Goal: Information Seeking & Learning: Learn about a topic

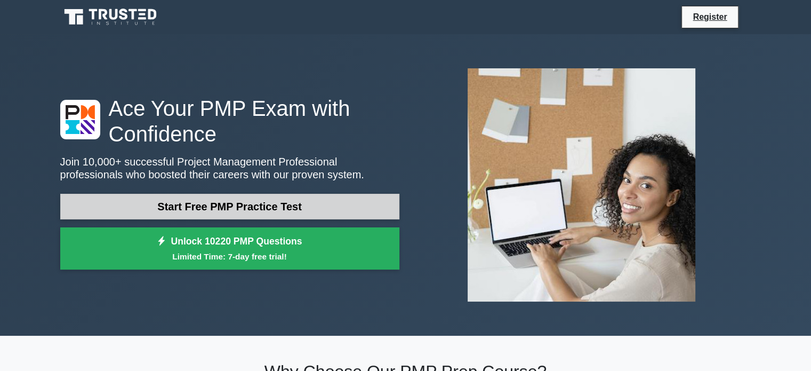
click at [262, 209] on link "Start Free PMP Practice Test" at bounding box center [229, 207] width 339 height 26
click at [293, 202] on link "Start Free PMP Practice Test" at bounding box center [229, 207] width 339 height 26
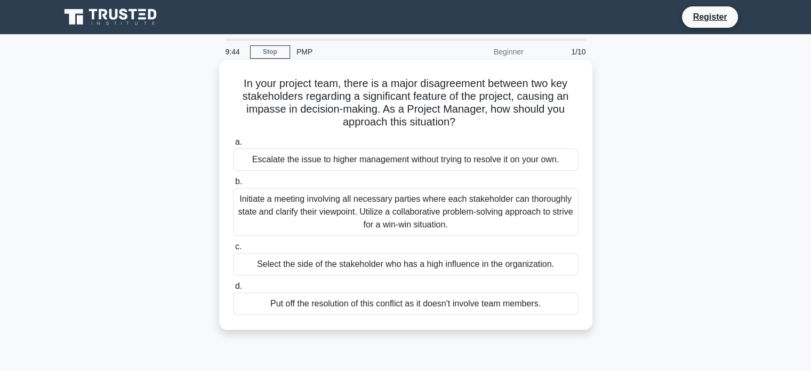
click at [380, 213] on div "Initiate a meeting involving all necessary parties where each stakeholder can t…" at bounding box center [406, 212] width 346 height 48
click at [233, 185] on input "b. Initiate a meeting involving all necessary parties where each stakeholder ca…" at bounding box center [233, 181] width 0 height 7
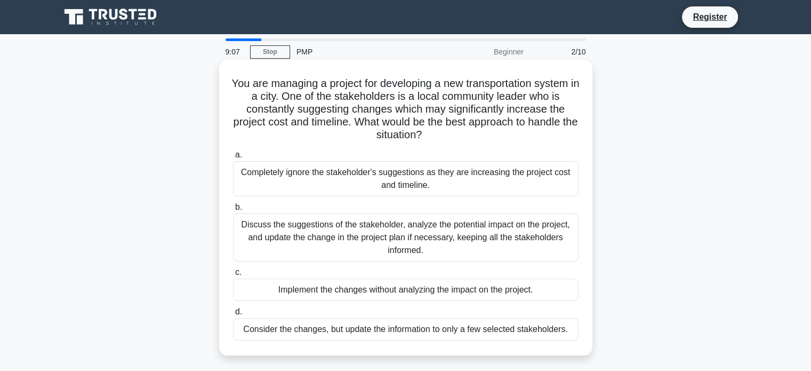
click at [387, 243] on div "Discuss the suggestions of the stakeholder, analyze the potential impact on the…" at bounding box center [406, 237] width 346 height 48
click at [233, 211] on input "b. Discuss the suggestions of the stakeholder, analyze the potential impact on …" at bounding box center [233, 207] width 0 height 7
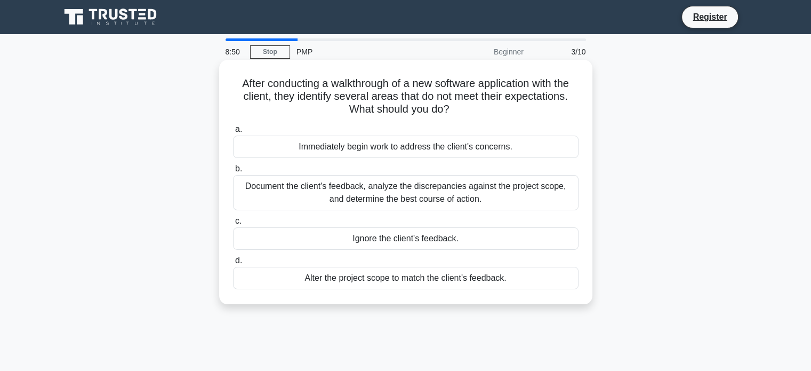
click at [416, 193] on div "Document the client's feedback, analyze the discrepancies against the project s…" at bounding box center [406, 192] width 346 height 35
click at [233, 172] on input "b. Document the client's feedback, analyze the discrepancies against the projec…" at bounding box center [233, 168] width 0 height 7
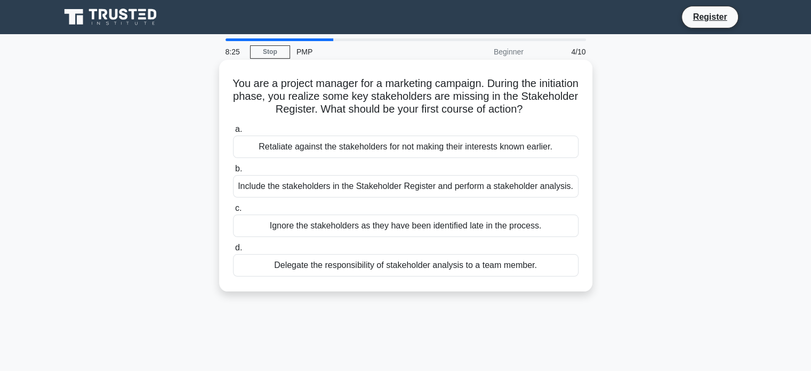
click at [394, 264] on div "Delegate the responsibility of stakeholder analysis to a team member." at bounding box center [406, 265] width 346 height 22
click at [233, 251] on input "d. Delegate the responsibility of stakeholder analysis to a team member." at bounding box center [233, 247] width 0 height 7
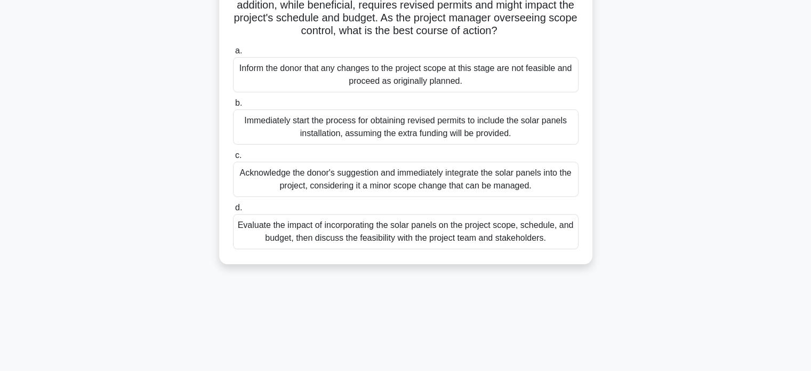
scroll to position [131, 0]
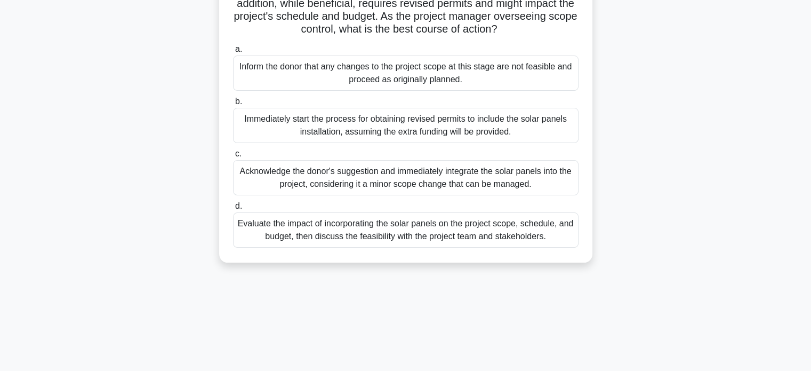
click at [387, 246] on div "Evaluate the impact of incorporating the solar panels on the project scope, sch…" at bounding box center [406, 229] width 346 height 35
click at [233, 210] on input "d. Evaluate the impact of incorporating the solar panels on the project scope, …" at bounding box center [233, 206] width 0 height 7
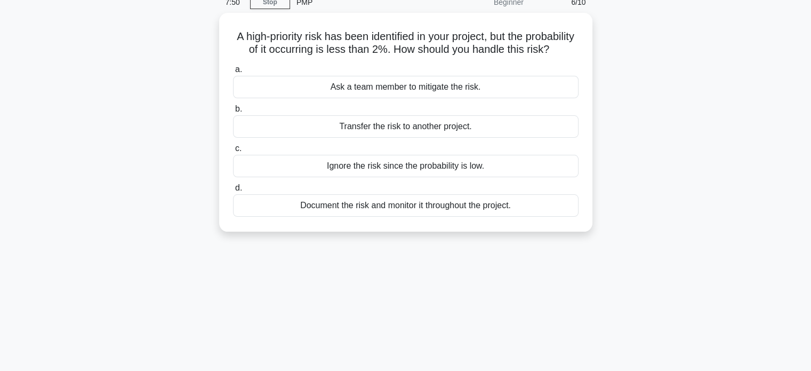
scroll to position [0, 0]
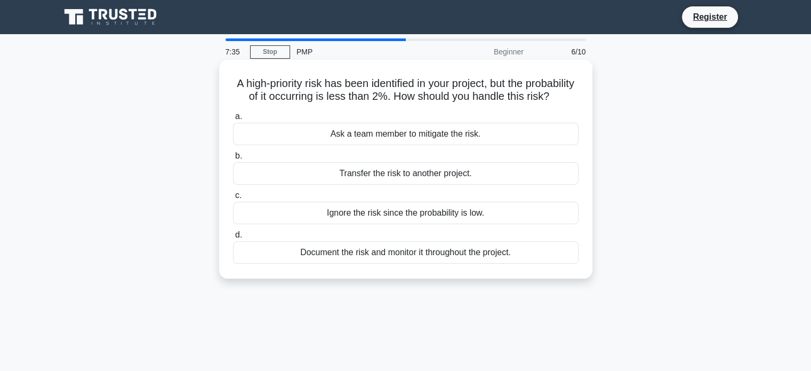
click at [431, 263] on div "Document the risk and monitor it throughout the project." at bounding box center [406, 252] width 346 height 22
click at [233, 238] on input "d. Document the risk and monitor it throughout the project." at bounding box center [233, 234] width 0 height 7
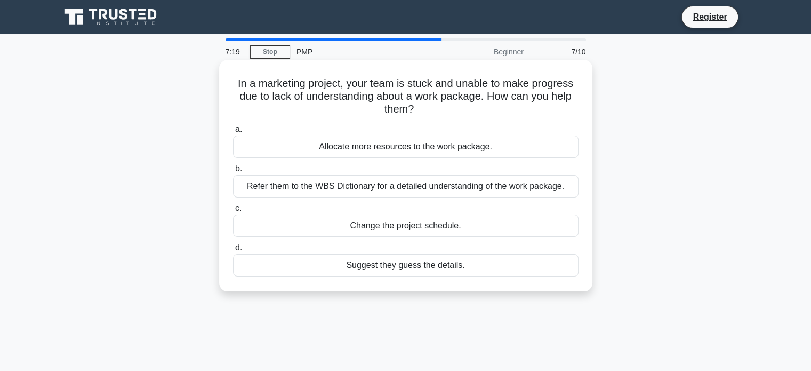
click at [398, 189] on div "Refer them to the WBS Dictionary for a detailed understanding of the work packa…" at bounding box center [406, 186] width 346 height 22
click at [233, 172] on input "b. Refer them to the WBS Dictionary for a detailed understanding of the work pa…" at bounding box center [233, 168] width 0 height 7
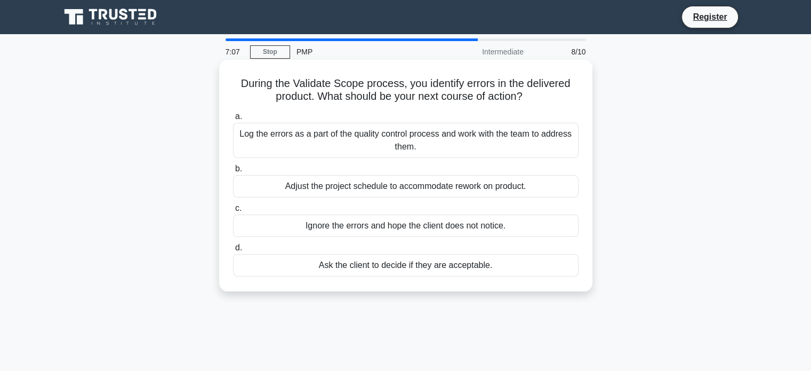
click at [384, 141] on div "Log the errors as a part of the quality control process and work with the team …" at bounding box center [406, 140] width 346 height 35
click at [233, 120] on input "a. Log the errors as a part of the quality control process and work with the te…" at bounding box center [233, 116] width 0 height 7
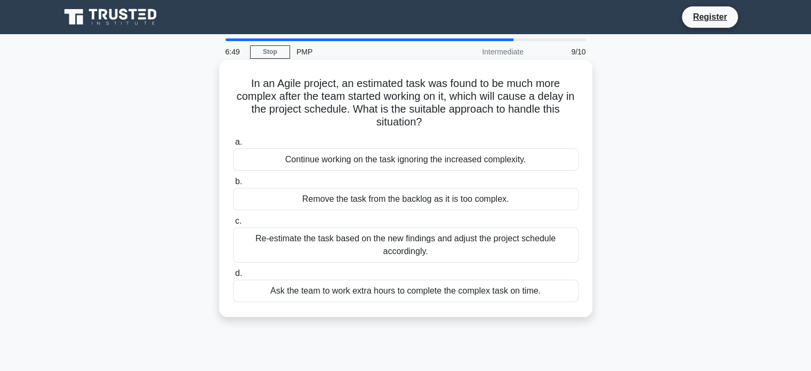
click at [402, 243] on div "Re-estimate the task based on the new findings and adjust the project schedule …" at bounding box center [406, 244] width 346 height 35
click at [233, 225] on input "c. Re-estimate the task based on the new findings and adjust the project schedu…" at bounding box center [233, 221] width 0 height 7
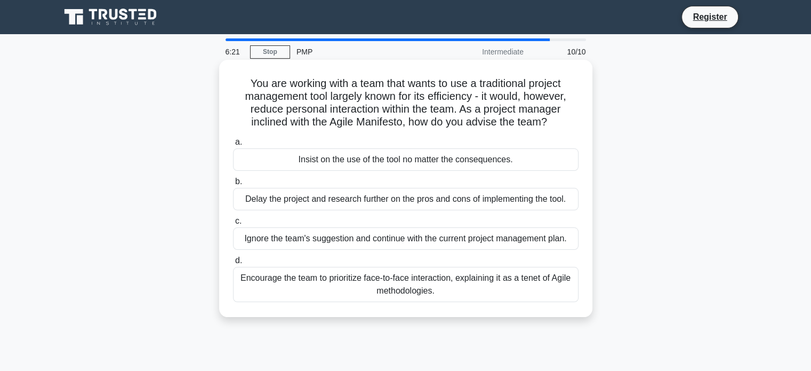
click at [423, 289] on div "Encourage the team to prioritize face-to-face interaction, explaining it as a t…" at bounding box center [406, 284] width 346 height 35
click at [233, 264] on input "d. Encourage the team to prioritize face-to-face interaction, explaining it as …" at bounding box center [233, 260] width 0 height 7
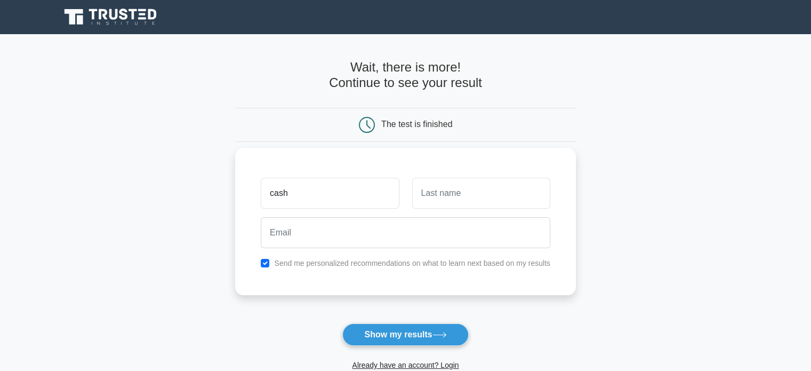
type input "cash"
click at [459, 199] on input "text" at bounding box center [481, 193] width 138 height 31
type input "b"
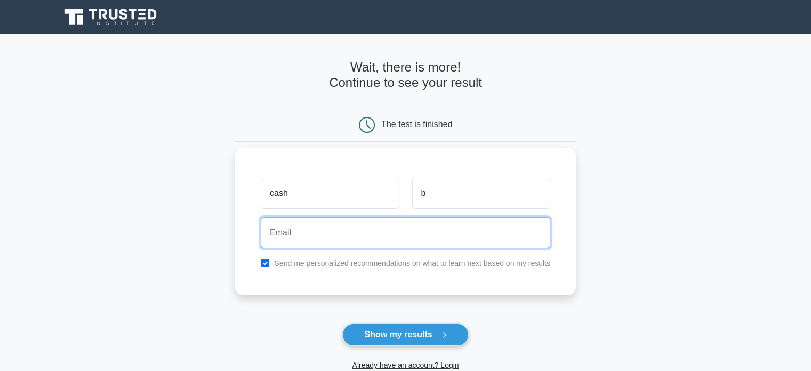
click at [423, 227] on input "email" at bounding box center [406, 232] width 290 height 31
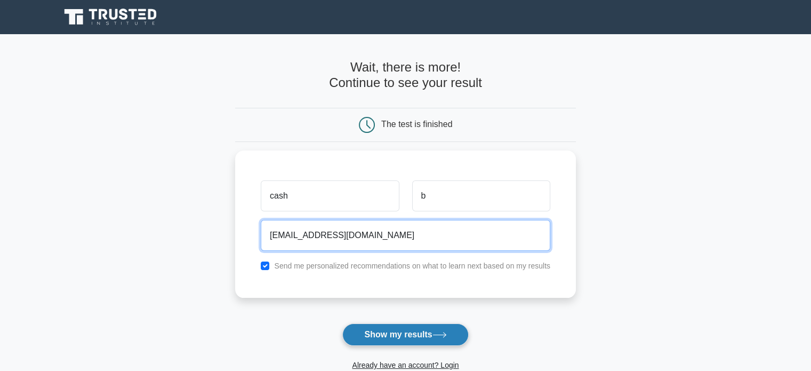
type input "cashboltin@icloud.com"
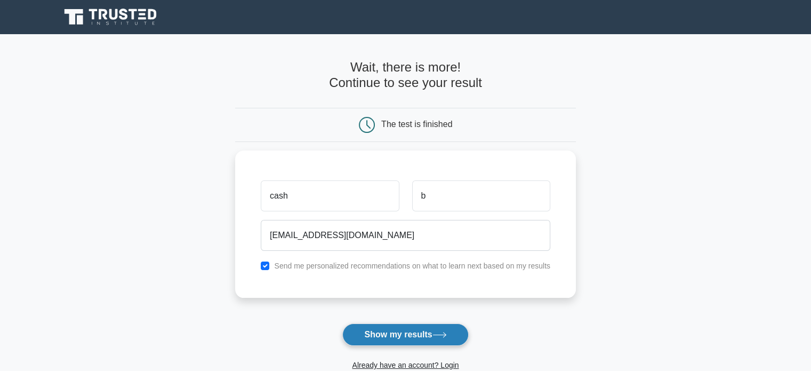
click at [410, 335] on button "Show my results" at bounding box center [405, 334] width 126 height 22
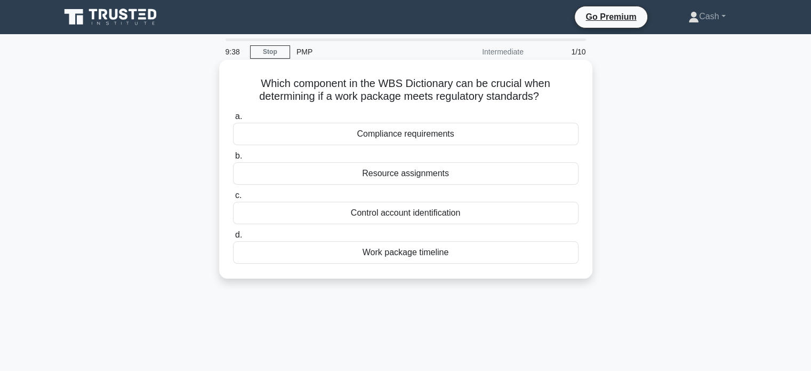
click at [452, 137] on div "Compliance requirements" at bounding box center [406, 134] width 346 height 22
click at [233, 120] on input "a. Compliance requirements" at bounding box center [233, 116] width 0 height 7
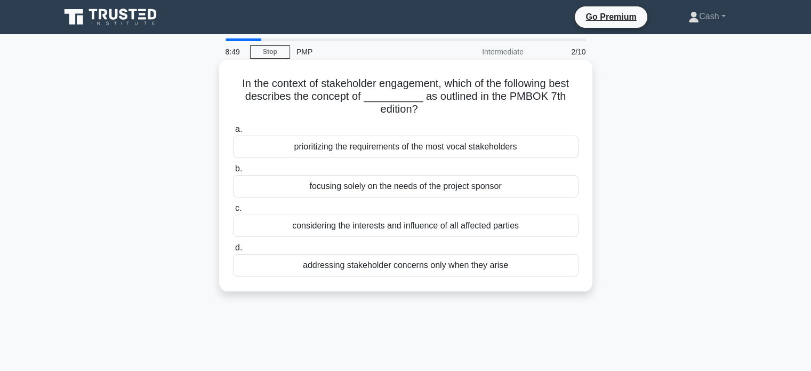
click at [442, 225] on div "considering the interests and influence of all affected parties" at bounding box center [406, 225] width 346 height 22
click at [233, 212] on input "c. considering the interests and influence of all affected parties" at bounding box center [233, 208] width 0 height 7
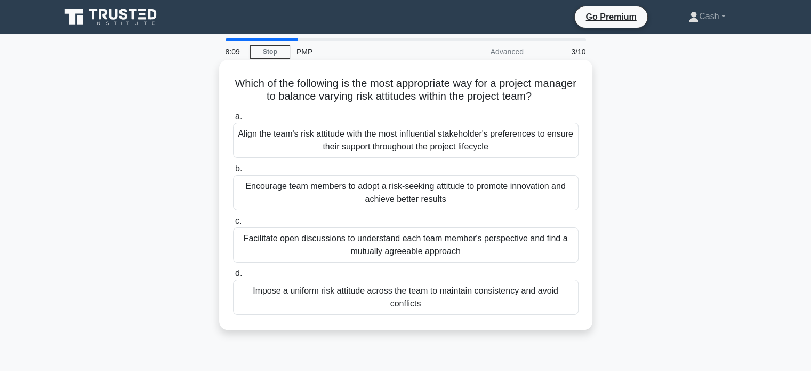
click at [297, 245] on div "Facilitate open discussions to understand each team member's perspective and fi…" at bounding box center [406, 244] width 346 height 35
click at [233, 225] on input "c. Facilitate open discussions to understand each team member's perspective and…" at bounding box center [233, 221] width 0 height 7
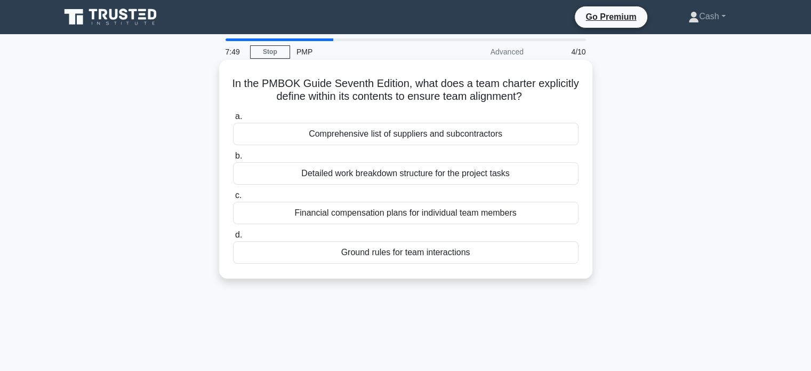
click at [414, 172] on div "Detailed work breakdown structure for the project tasks" at bounding box center [406, 173] width 346 height 22
click at [233, 159] on input "b. Detailed work breakdown structure for the project tasks" at bounding box center [233, 156] width 0 height 7
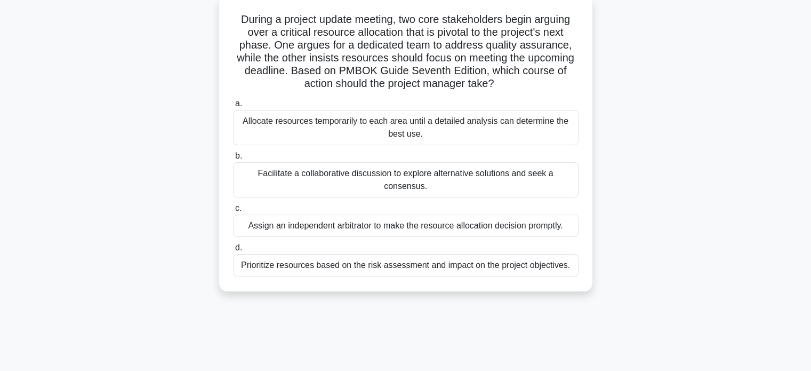
scroll to position [64, 0]
click at [323, 176] on div "Facilitate a collaborative discussion to explore alternative solutions and seek…" at bounding box center [406, 179] width 346 height 35
click at [233, 159] on input "b. Facilitate a collaborative discussion to explore alternative solutions and s…" at bounding box center [233, 156] width 0 height 7
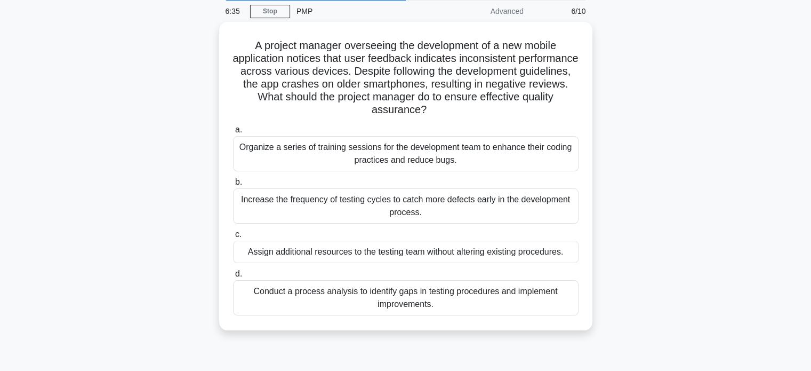
scroll to position [46, 0]
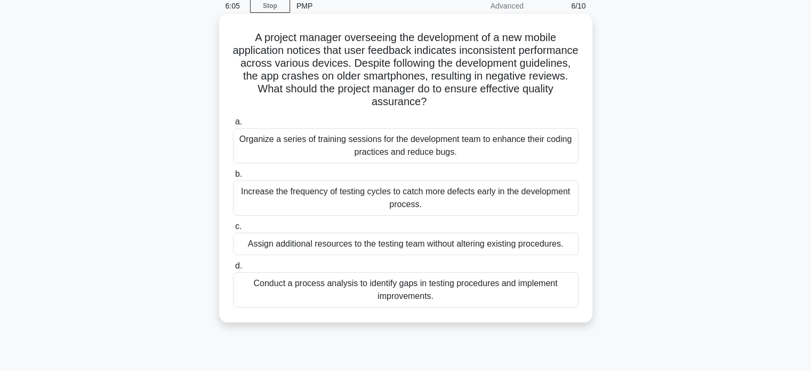
drag, startPoint x: 346, startPoint y: 199, endPoint x: 323, endPoint y: 195, distance: 23.3
click at [323, 195] on div "Increase the frequency of testing cycles to catch more defects early in the dev…" at bounding box center [406, 197] width 346 height 35
click at [233, 178] on input "b. Increase the frequency of testing cycles to catch more defects early in the …" at bounding box center [233, 174] width 0 height 7
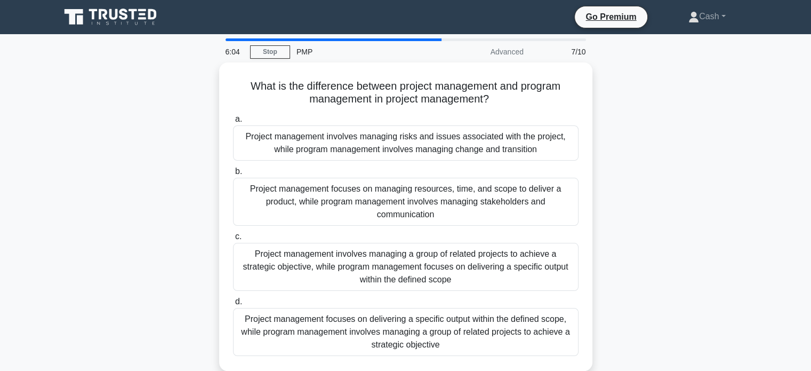
click at [323, 195] on div "a. Project management involves managing risks and issues associated with the pr…" at bounding box center [406, 233] width 358 height 247
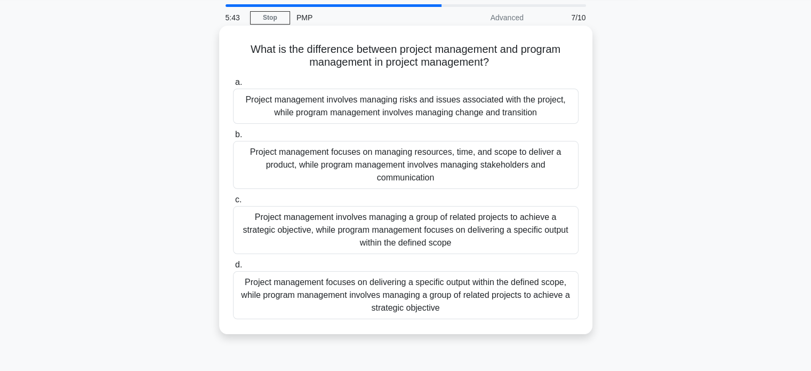
scroll to position [26, 0]
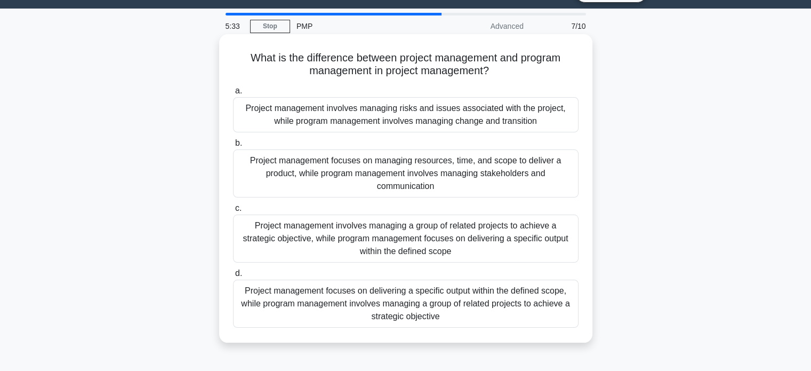
click at [349, 186] on div "Project management focuses on managing resources, time, and scope to deliver a …" at bounding box center [406, 173] width 346 height 48
click at [233, 147] on input "b. Project management focuses on managing resources, time, and scope to deliver…" at bounding box center [233, 143] width 0 height 7
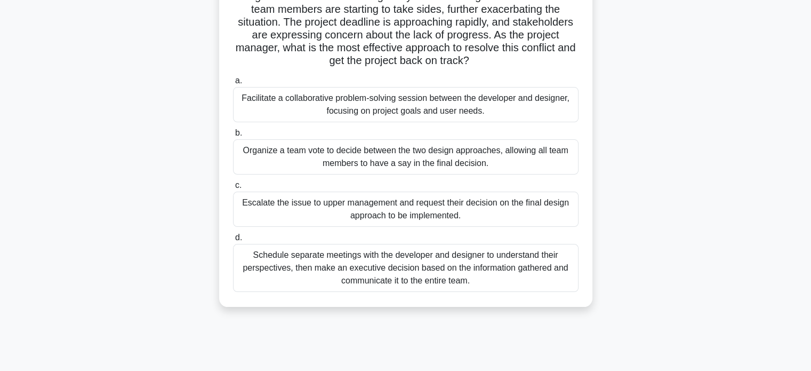
scroll to position [126, 0]
click at [254, 157] on div "Organize a team vote to decide between the two design approaches, allowing all …" at bounding box center [406, 156] width 346 height 35
click at [233, 136] on input "b. Organize a team vote to decide between the two design approaches, allowing a…" at bounding box center [233, 132] width 0 height 7
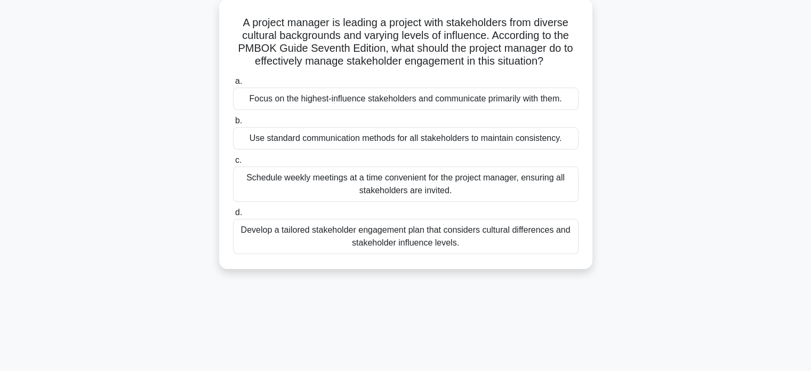
scroll to position [0, 0]
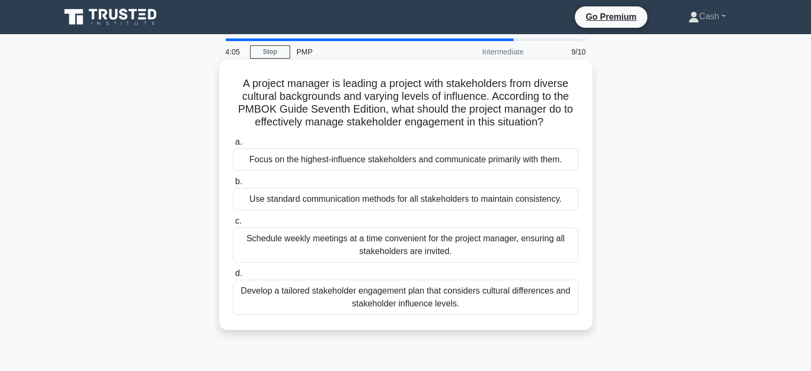
click at [305, 200] on div "Use standard communication methods for all stakeholders to maintain consistency." at bounding box center [406, 199] width 346 height 22
click at [233, 185] on input "b. Use standard communication methods for all stakeholders to maintain consiste…" at bounding box center [233, 181] width 0 height 7
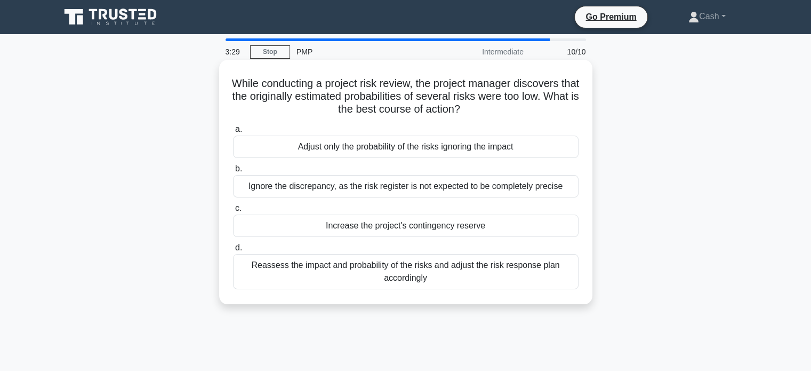
click at [338, 273] on div "Reassess the impact and probability of the risks and adjust the risk response p…" at bounding box center [406, 271] width 346 height 35
click at [233, 251] on input "d. Reassess the impact and probability of the risks and adjust the risk respons…" at bounding box center [233, 247] width 0 height 7
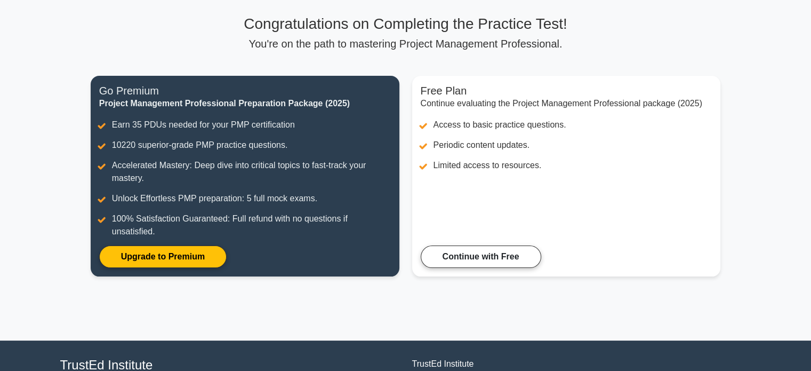
scroll to position [72, 0]
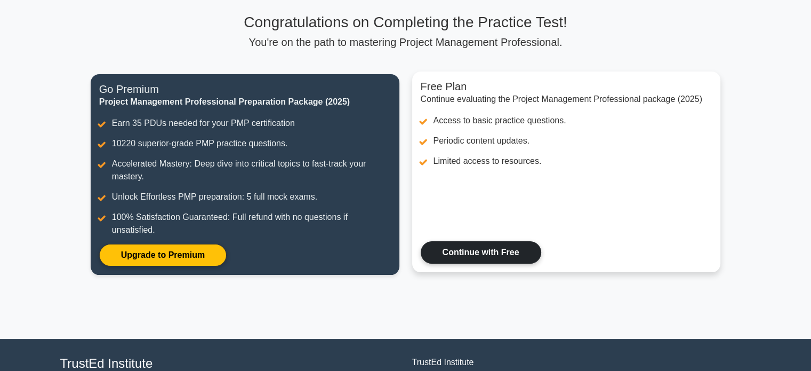
click at [513, 245] on link "Continue with Free" at bounding box center [481, 252] width 121 height 22
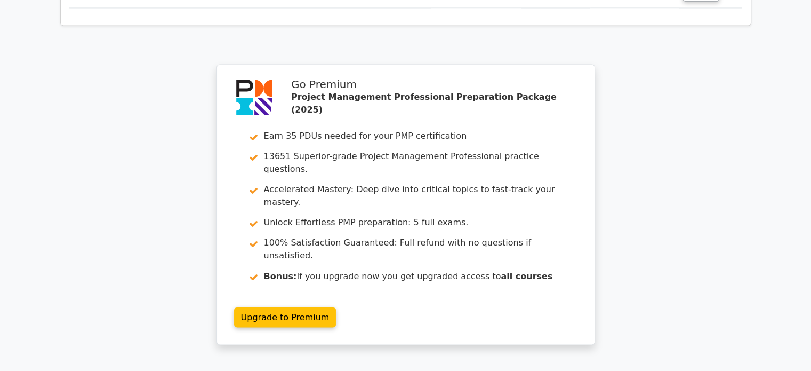
scroll to position [1857, 0]
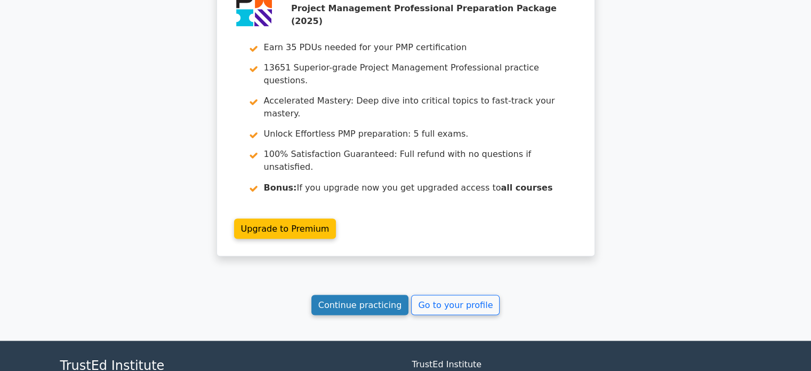
click at [380, 294] on link "Continue practicing" at bounding box center [360, 304] width 98 height 20
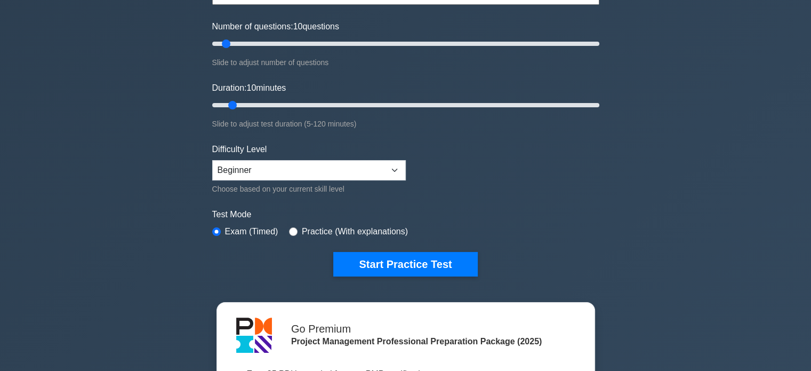
scroll to position [126, 0]
click at [397, 173] on select "Beginner Intermediate Expert" at bounding box center [309, 170] width 194 height 20
select select "intermediate"
click at [212, 160] on select "Beginner Intermediate Expert" at bounding box center [309, 170] width 194 height 20
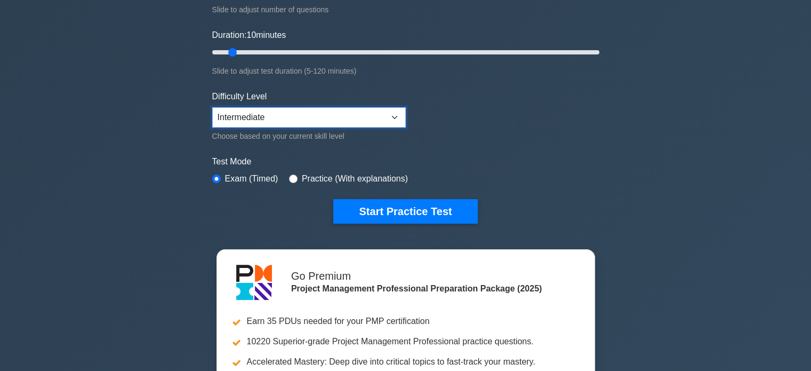
scroll to position [174, 0]
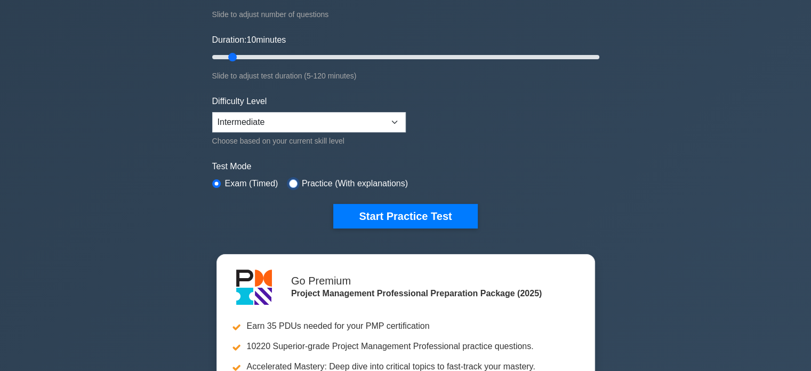
click at [292, 181] on input "radio" at bounding box center [293, 183] width 9 height 9
radio input "true"
click at [217, 179] on input "radio" at bounding box center [216, 183] width 9 height 9
radio input "true"
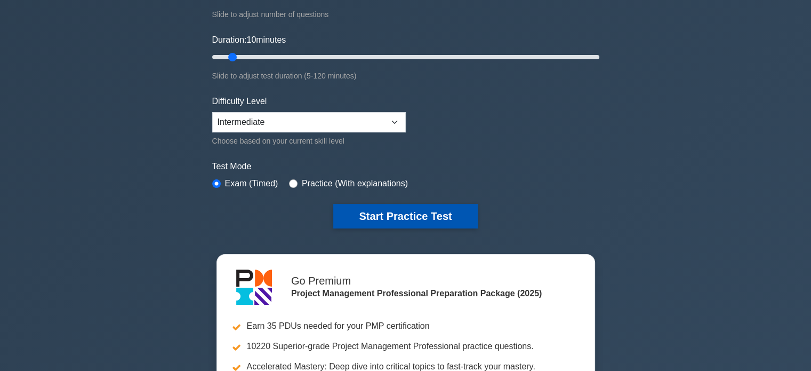
click at [395, 222] on button "Start Practice Test" at bounding box center [405, 216] width 144 height 25
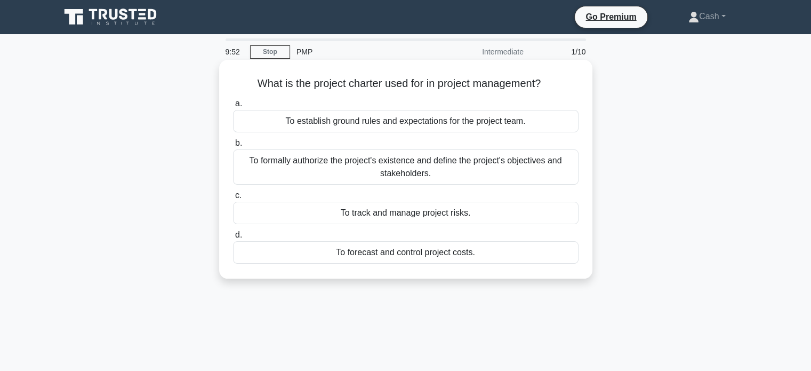
click at [473, 163] on div "To formally authorize the project's existence and define the project's objectiv…" at bounding box center [406, 166] width 346 height 35
click at [233, 147] on input "b. To formally authorize the project's existence and define the project's objec…" at bounding box center [233, 143] width 0 height 7
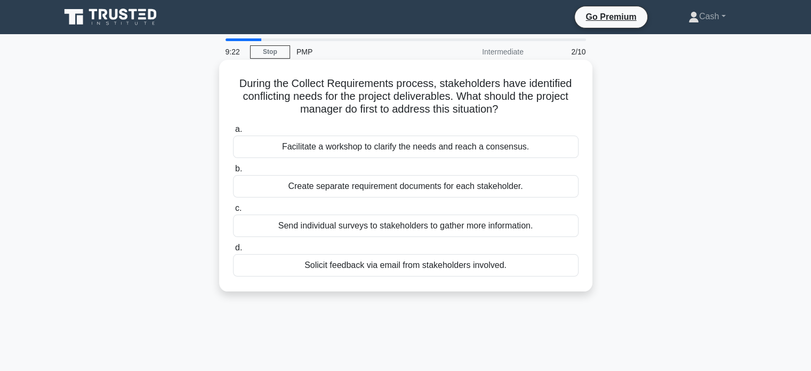
click at [360, 232] on div "Send individual surveys to stakeholders to gather more information." at bounding box center [406, 225] width 346 height 22
click at [233, 212] on input "c. Send individual surveys to stakeholders to gather more information." at bounding box center [233, 208] width 0 height 7
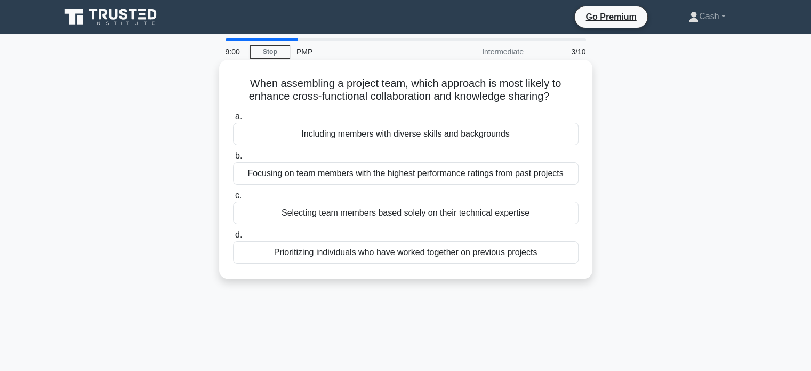
click at [375, 136] on div "Including members with diverse skills and backgrounds" at bounding box center [406, 134] width 346 height 22
click at [233, 120] on input "a. Including members with diverse skills and backgrounds" at bounding box center [233, 116] width 0 height 7
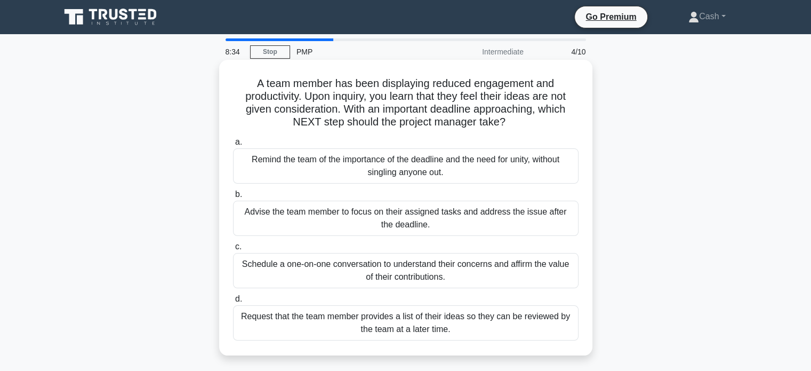
click at [376, 266] on div "Schedule a one-on-one conversation to understand their concerns and affirm the …" at bounding box center [406, 270] width 346 height 35
click at [233, 250] on input "c. Schedule a one-on-one conversation to understand their concerns and affirm t…" at bounding box center [233, 246] width 0 height 7
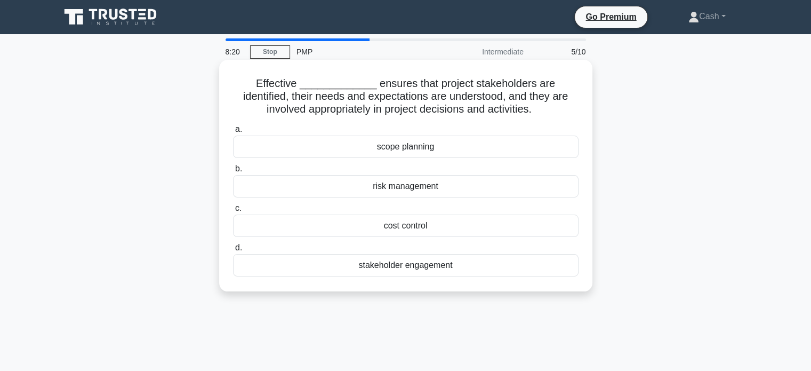
click at [425, 269] on div "stakeholder engagement" at bounding box center [406, 265] width 346 height 22
click at [233, 251] on input "d. stakeholder engagement" at bounding box center [233, 247] width 0 height 7
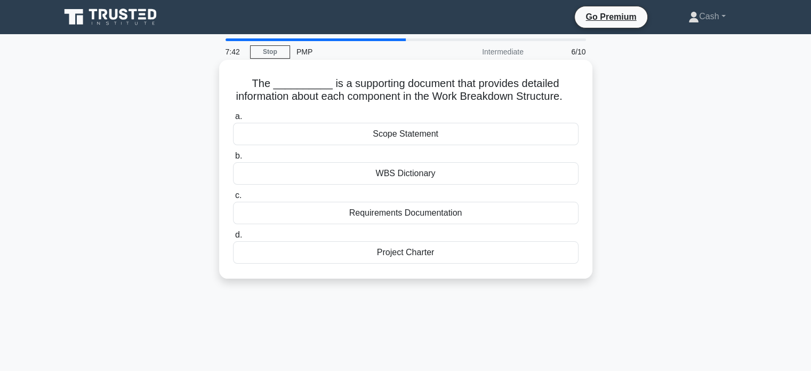
click at [422, 185] on div "WBS Dictionary" at bounding box center [406, 173] width 346 height 22
click at [233, 159] on input "b. WBS Dictionary" at bounding box center [233, 156] width 0 height 7
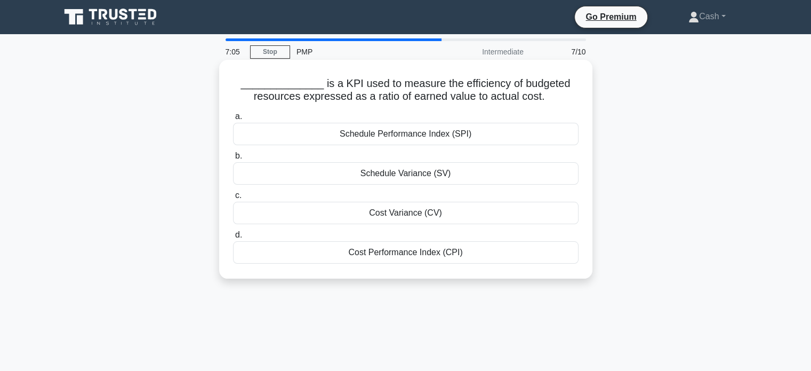
click at [394, 256] on div "Cost Performance Index (CPI)" at bounding box center [406, 252] width 346 height 22
click at [233, 238] on input "d. Cost Performance Index (CPI)" at bounding box center [233, 234] width 0 height 7
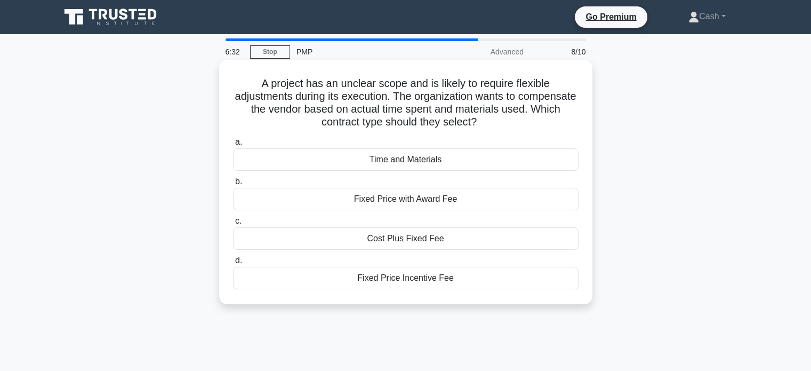
click at [412, 279] on div "Fixed Price Incentive Fee" at bounding box center [406, 278] width 346 height 22
click at [233, 264] on input "d. Fixed Price Incentive Fee" at bounding box center [233, 260] width 0 height 7
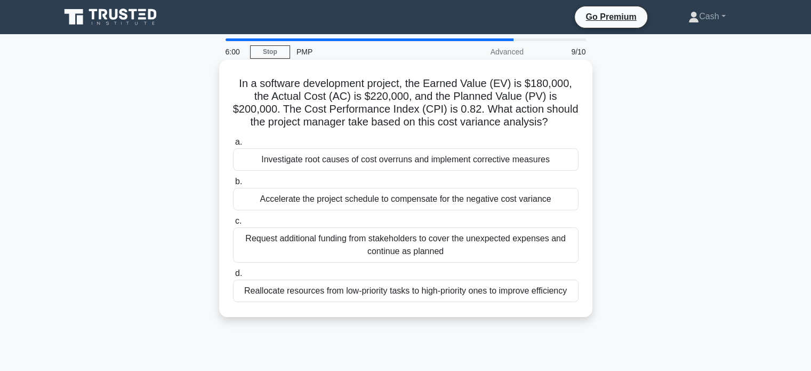
click at [348, 164] on div "Investigate root causes of cost overruns and implement corrective measures" at bounding box center [406, 159] width 346 height 22
click at [233, 146] on input "a. Investigate root causes of cost overruns and implement corrective measures" at bounding box center [233, 142] width 0 height 7
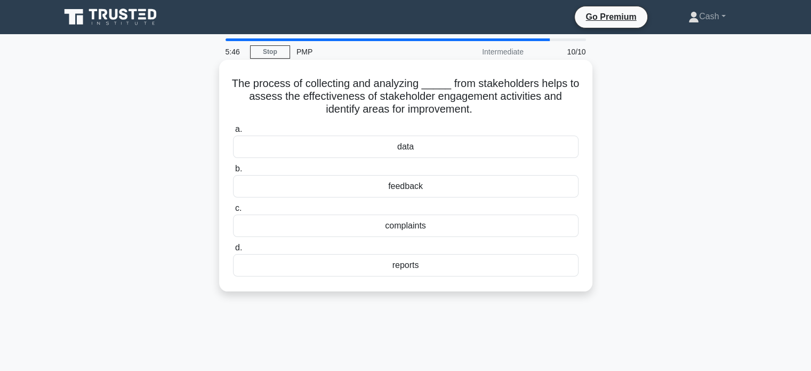
click at [396, 188] on div "feedback" at bounding box center [406, 186] width 346 height 22
click at [233, 172] on input "b. feedback" at bounding box center [233, 168] width 0 height 7
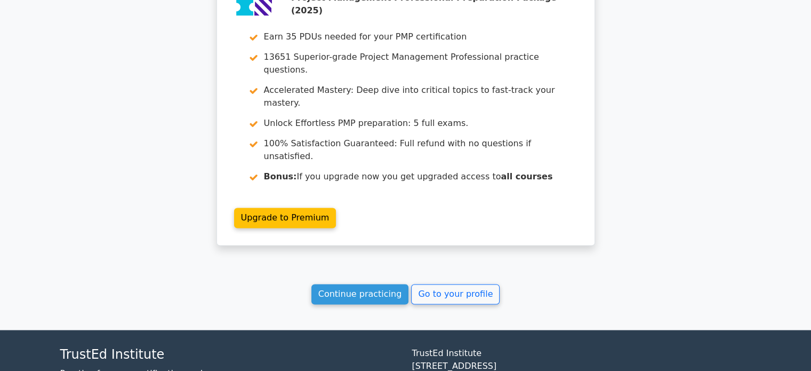
scroll to position [1624, 0]
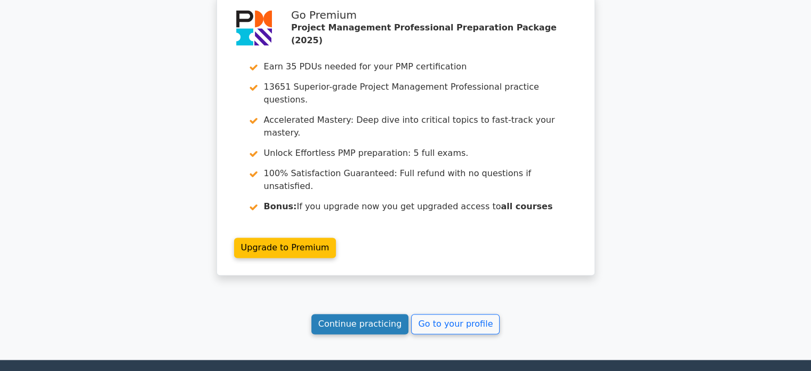
click at [380, 314] on link "Continue practicing" at bounding box center [360, 324] width 98 height 20
